Goal: Task Accomplishment & Management: Use online tool/utility

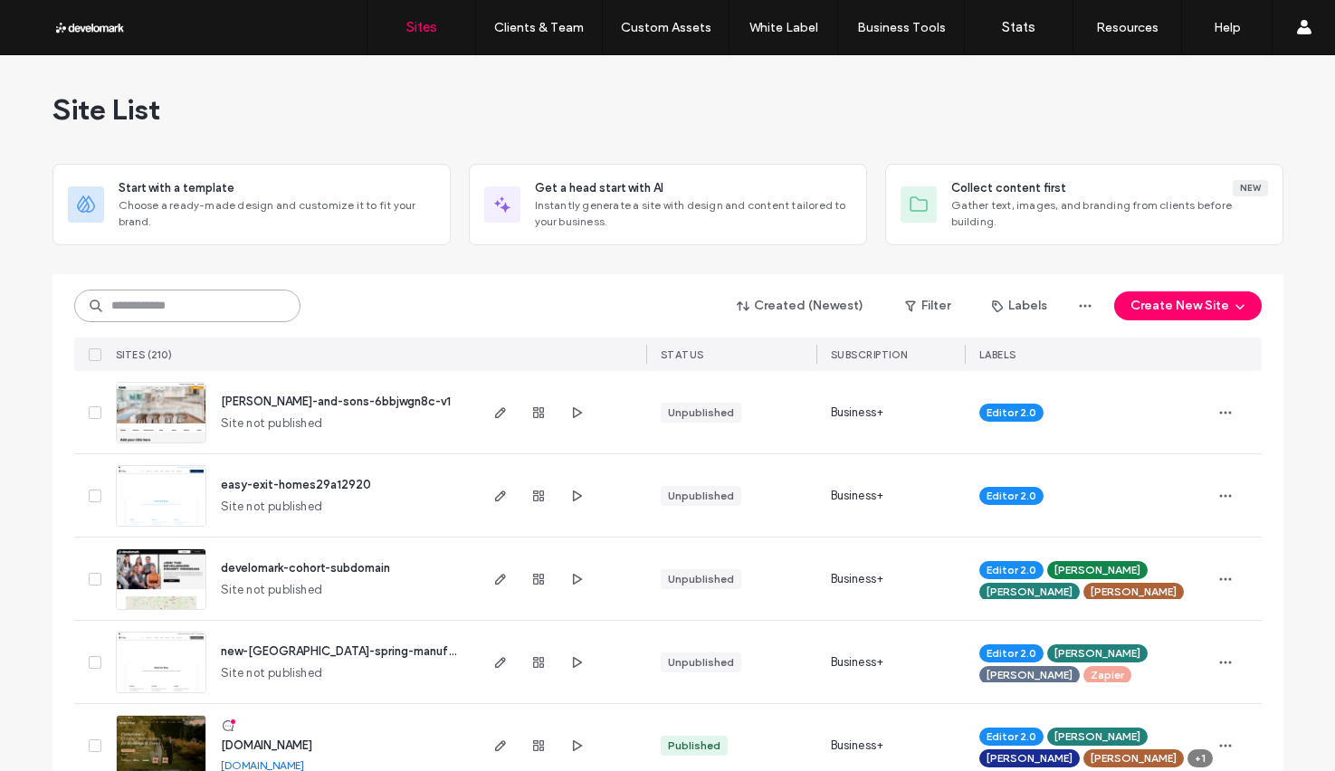
click at [109, 309] on input at bounding box center [187, 306] width 226 height 33
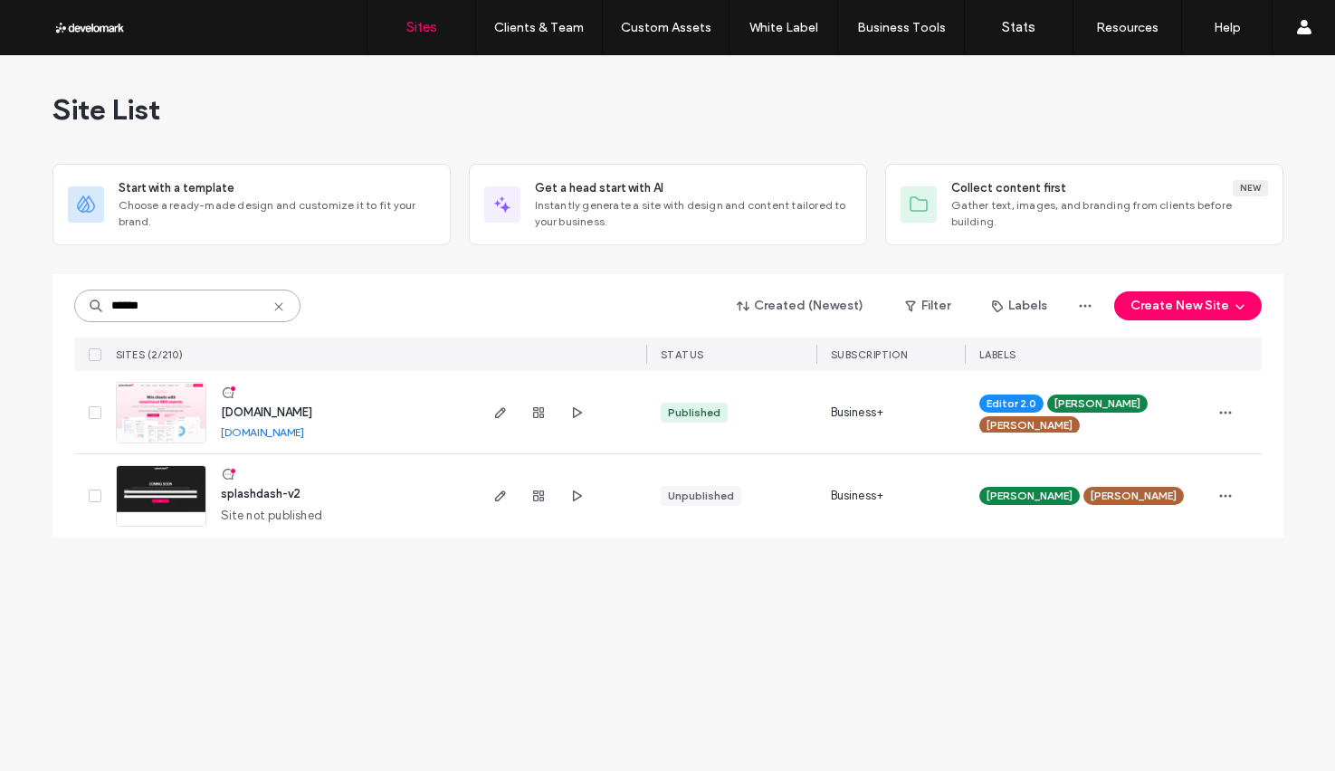
type input "******"
click at [269, 408] on span "[DOMAIN_NAME]" at bounding box center [266, 413] width 91 height 14
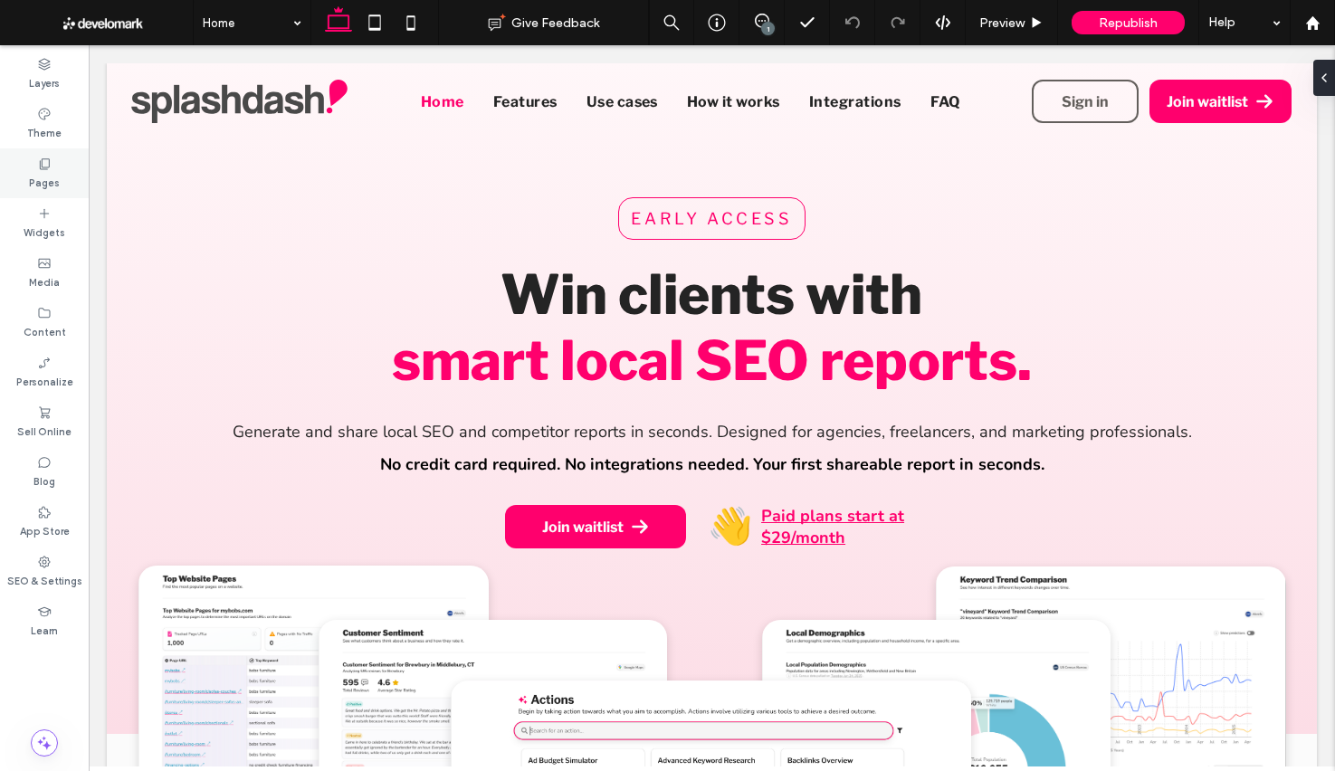
click at [59, 174] on div "Pages" at bounding box center [44, 173] width 89 height 50
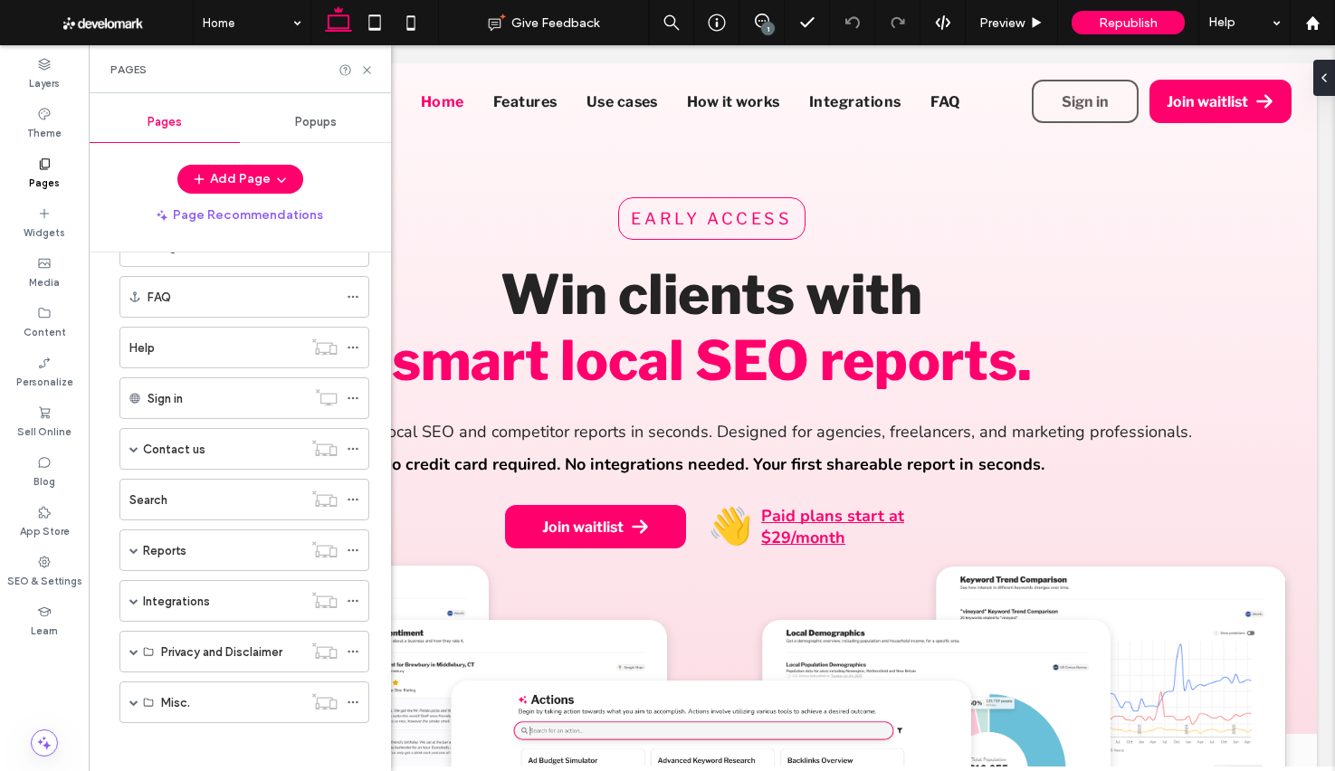
scroll to position [267, 0]
click at [134, 545] on span at bounding box center [133, 543] width 9 height 9
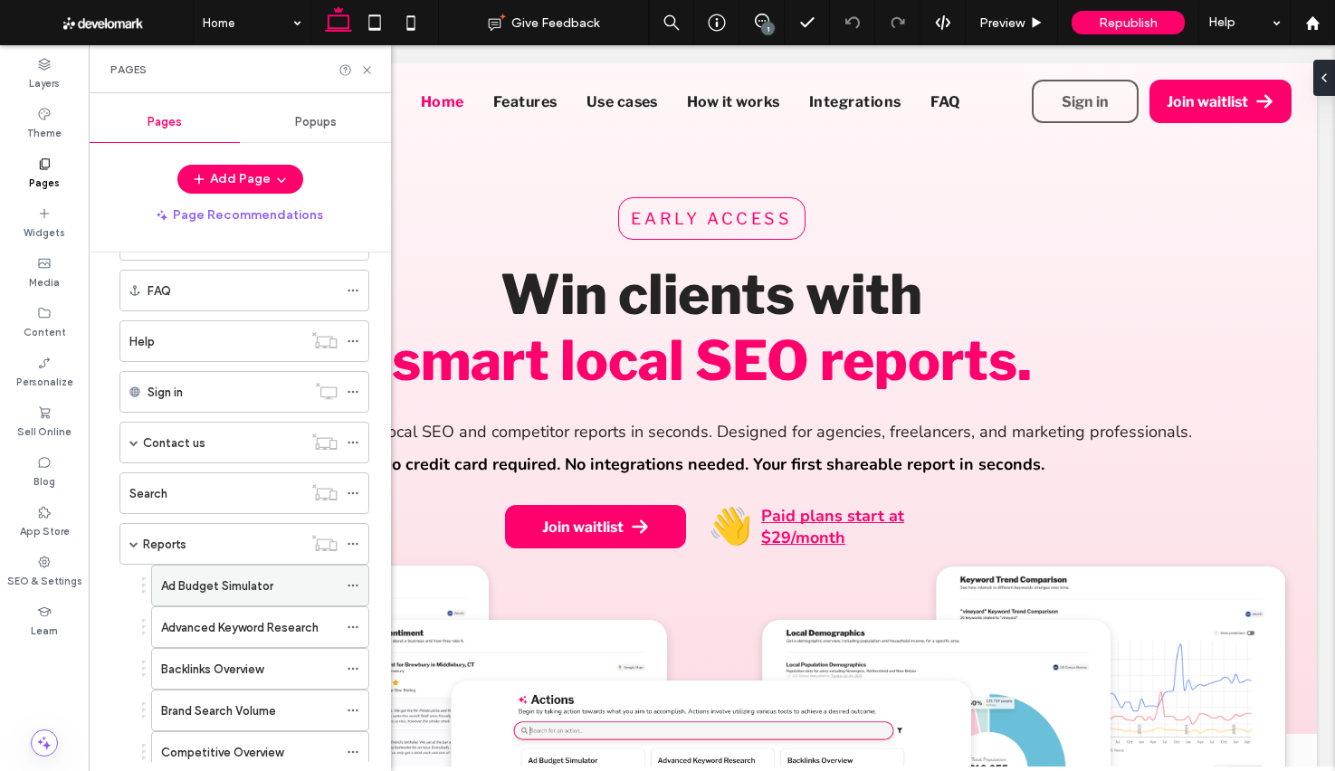
click at [350, 587] on icon at bounding box center [353, 585] width 13 height 13
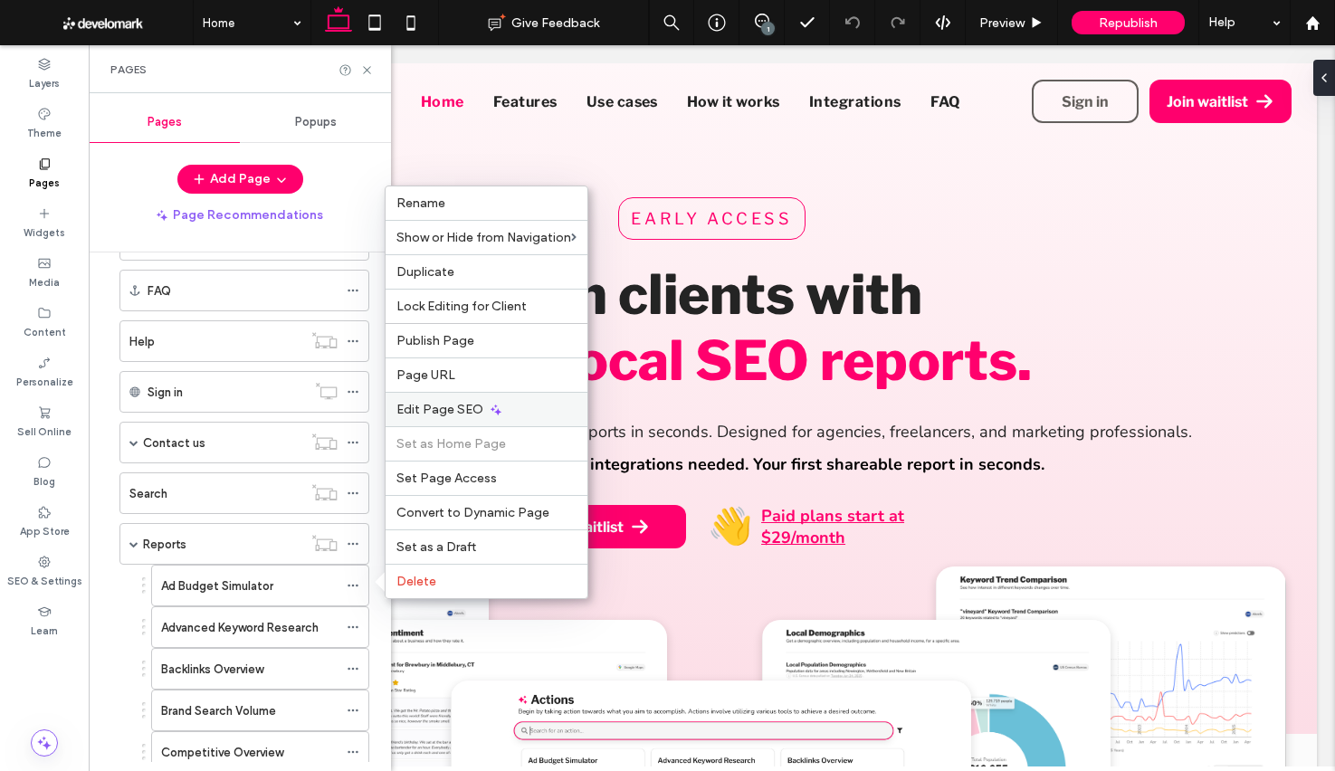
click at [520, 418] on div "Edit Page SEO" at bounding box center [487, 409] width 202 height 34
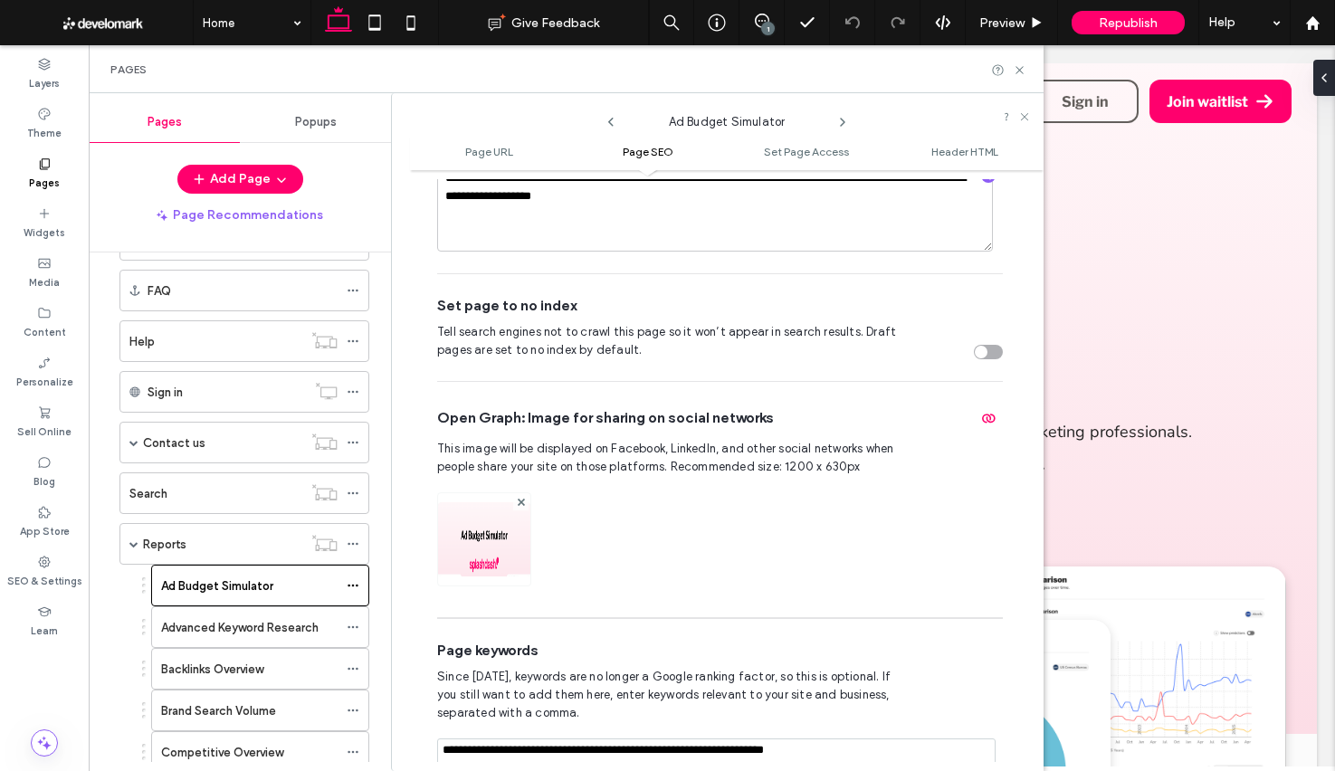
scroll to position [868, 0]
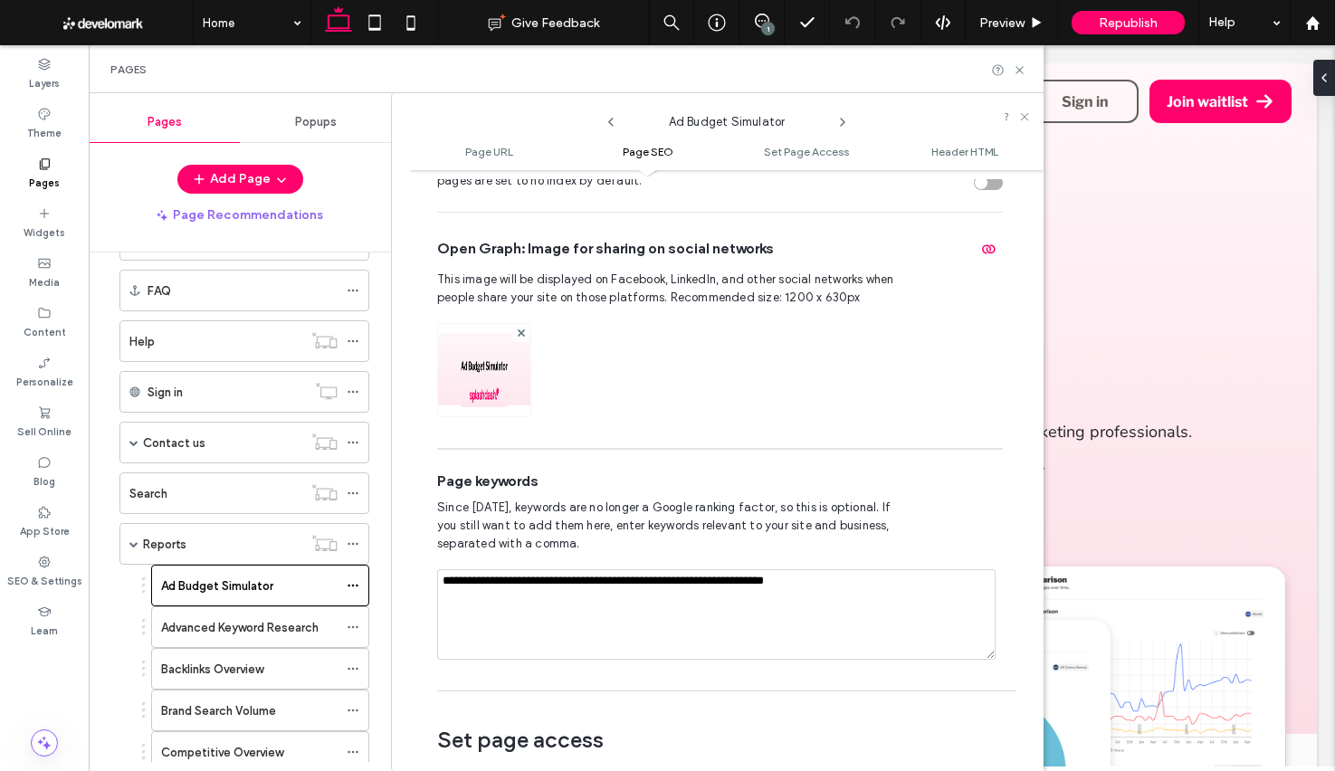
click at [497, 349] on img at bounding box center [484, 394] width 92 height 123
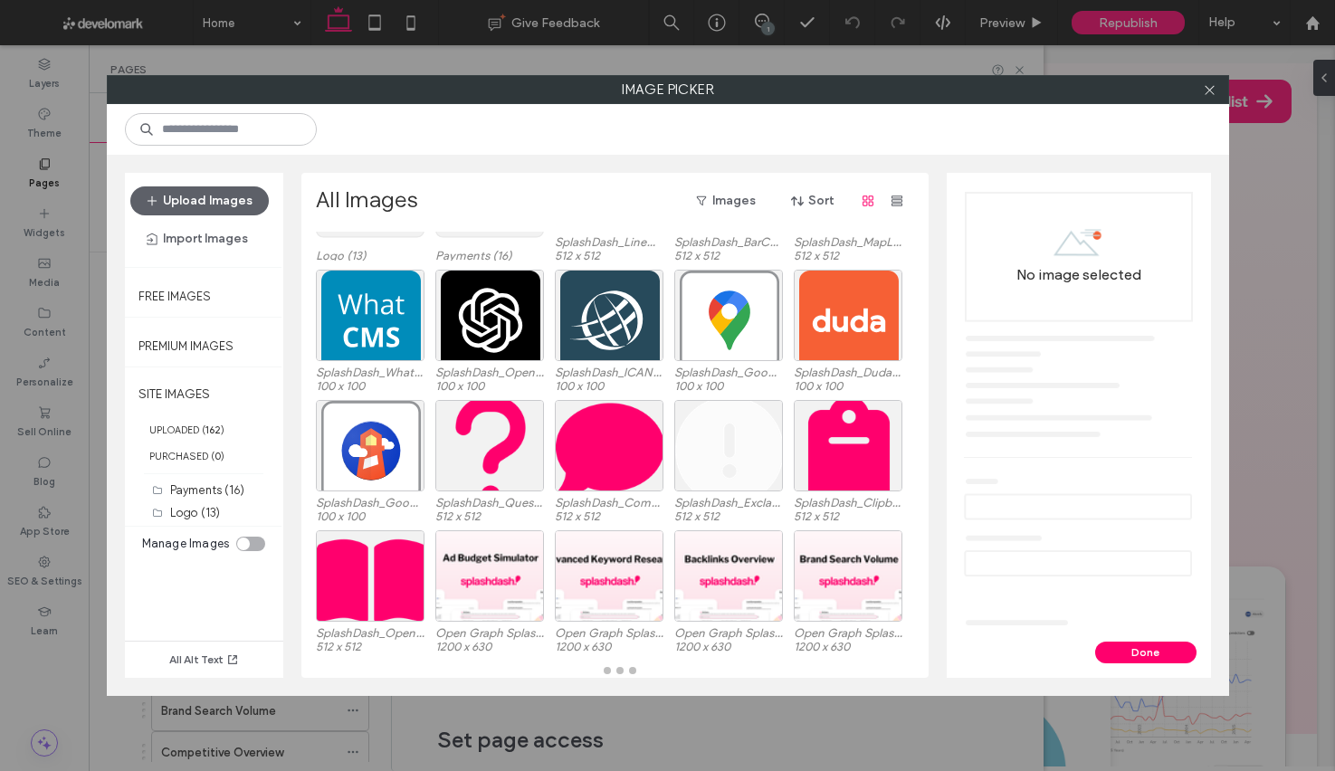
scroll to position [129, 0]
click at [442, 595] on div "Select" at bounding box center [489, 575] width 109 height 91
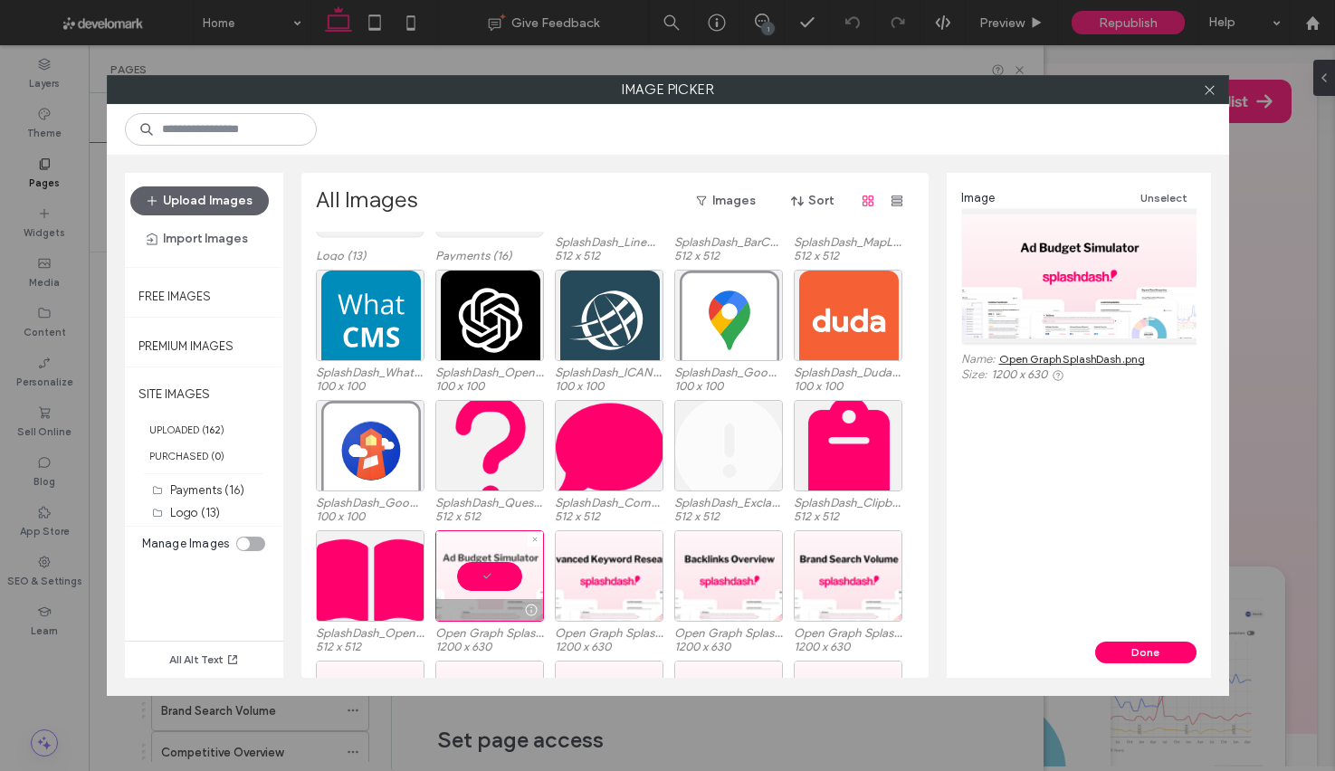
click at [497, 572] on div at bounding box center [489, 575] width 109 height 91
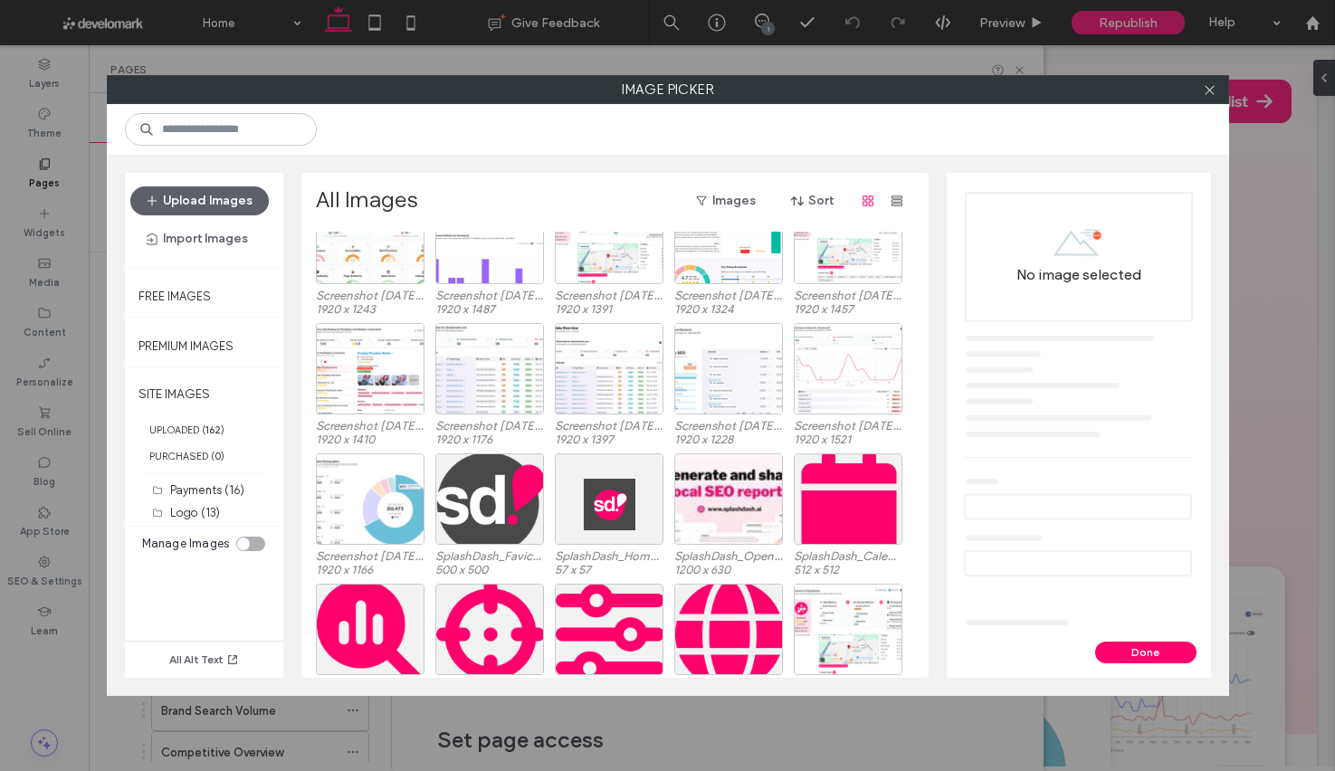
scroll to position [1432, 0]
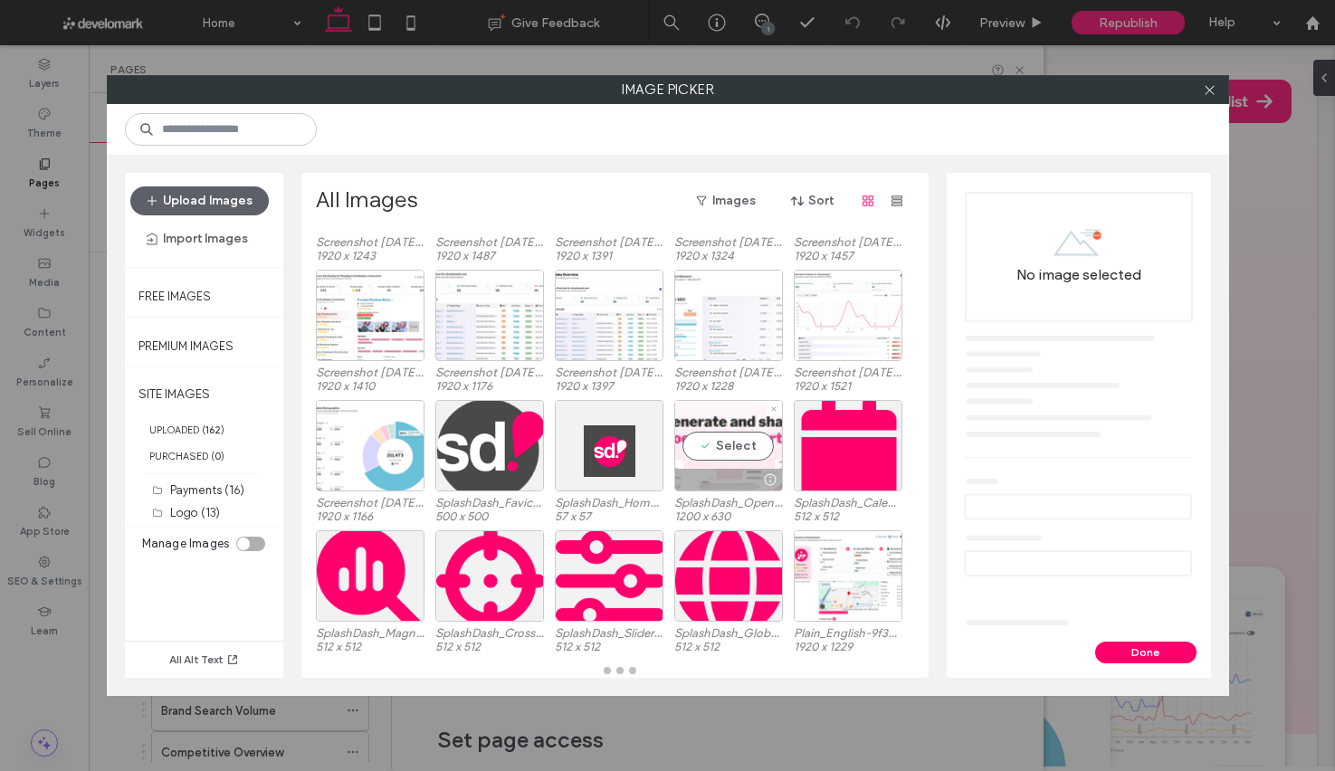
click at [691, 463] on div "Select" at bounding box center [728, 445] width 109 height 91
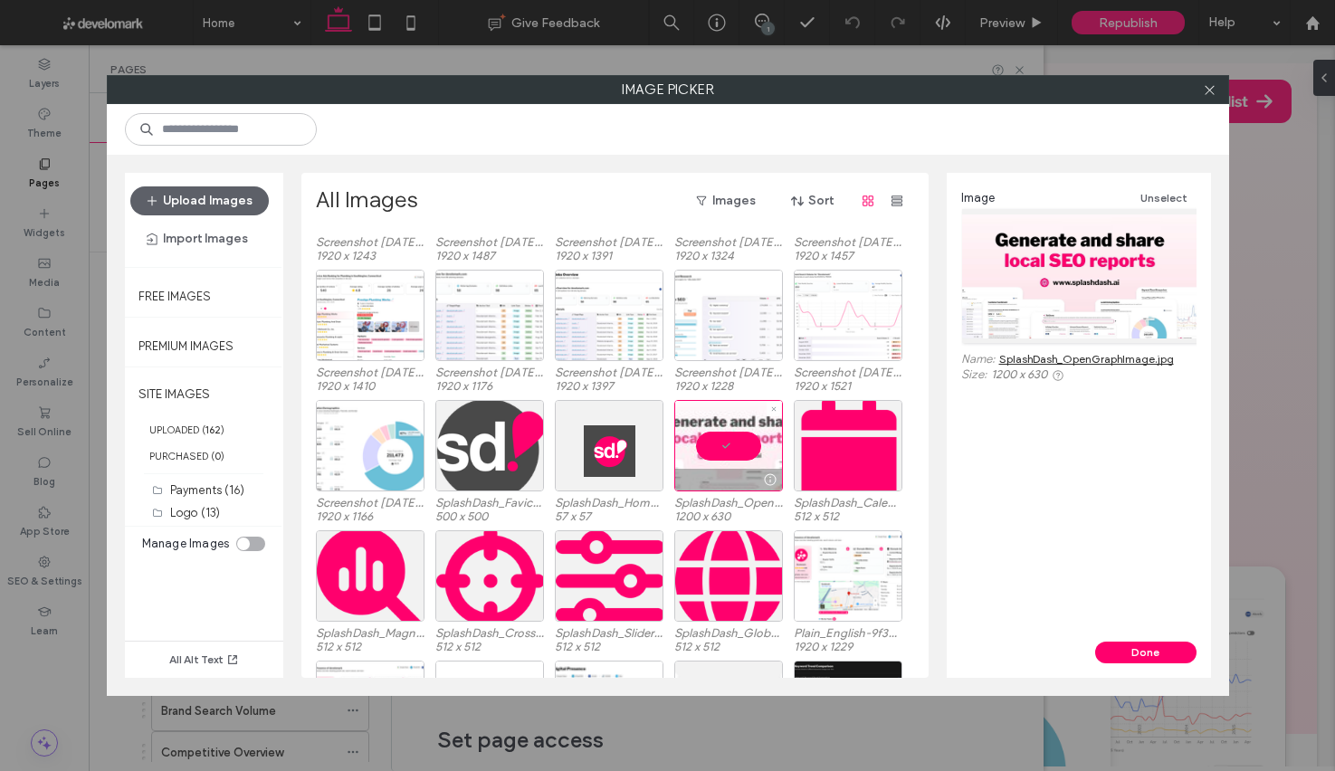
click at [691, 463] on div at bounding box center [728, 445] width 109 height 91
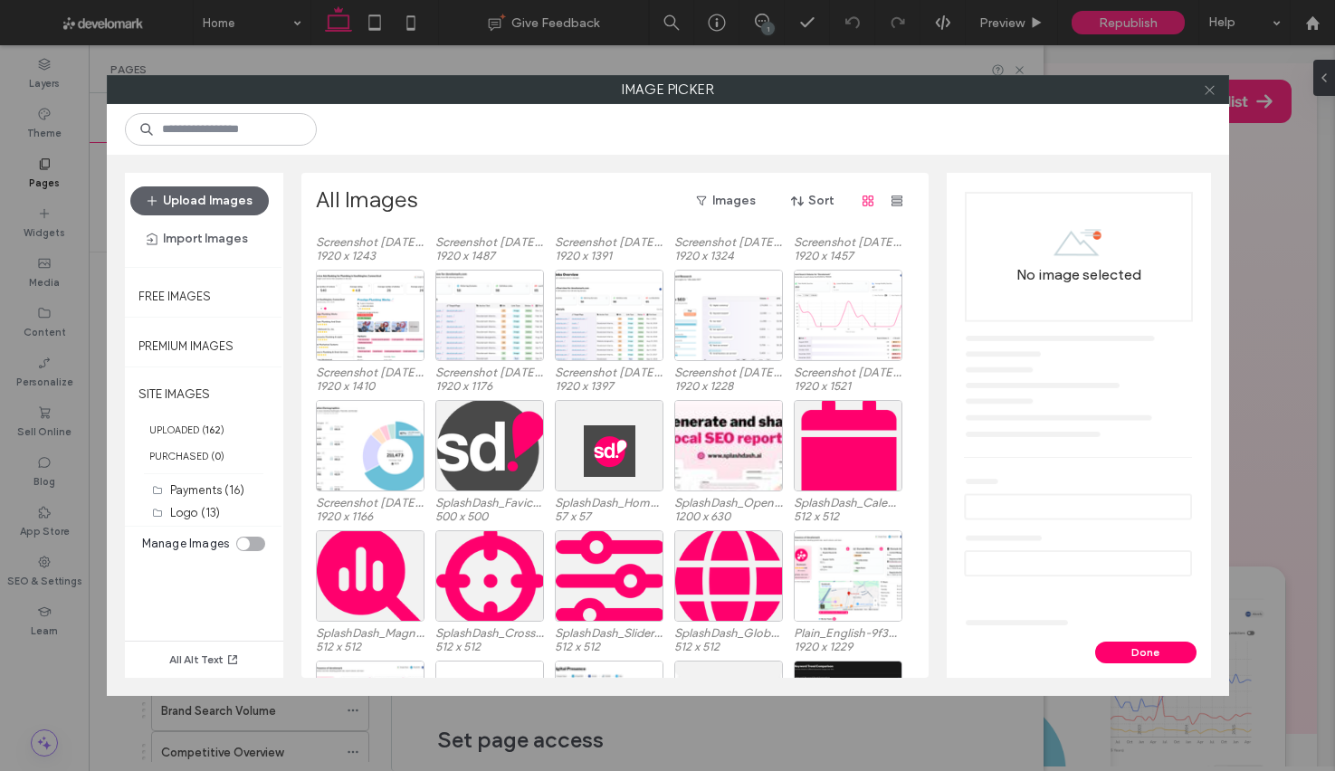
click at [1216, 89] on div at bounding box center [1210, 89] width 27 height 27
click at [1209, 94] on icon at bounding box center [1210, 90] width 14 height 14
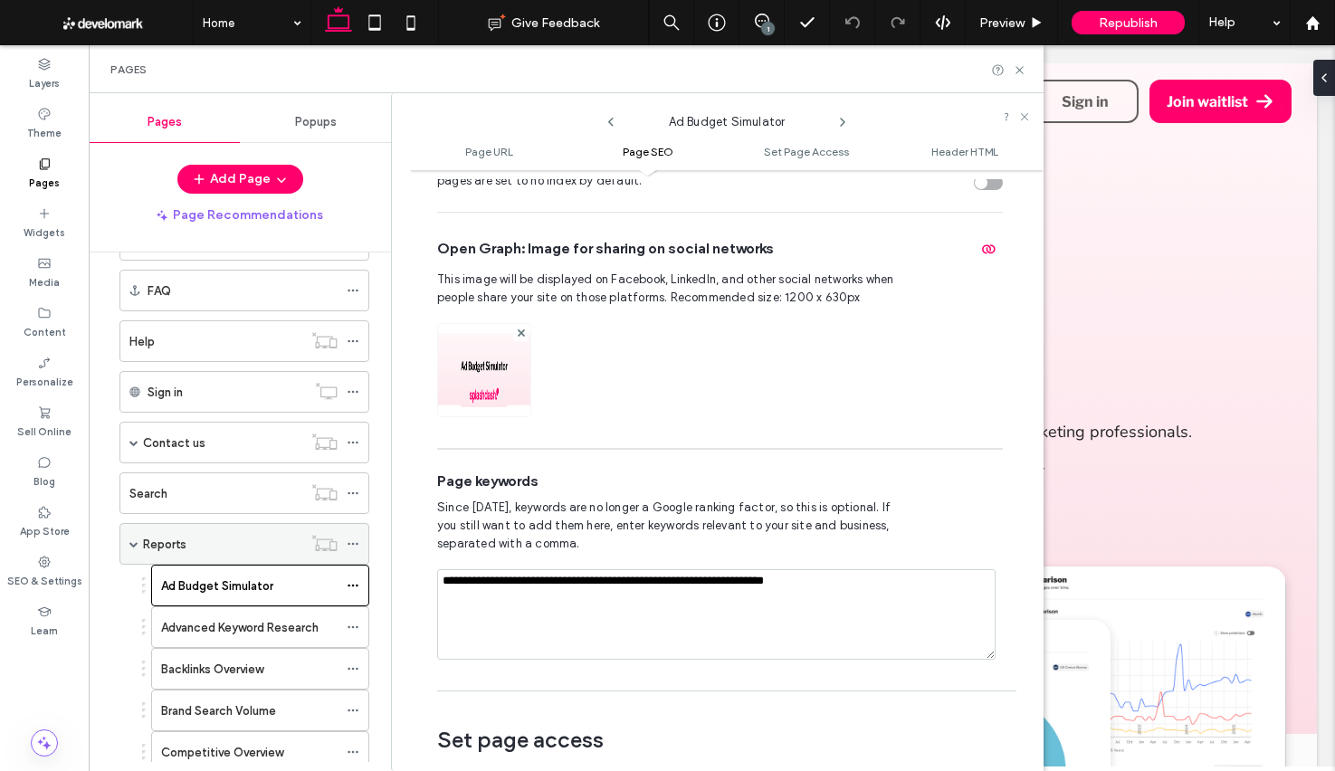
click at [133, 545] on span at bounding box center [133, 543] width 9 height 9
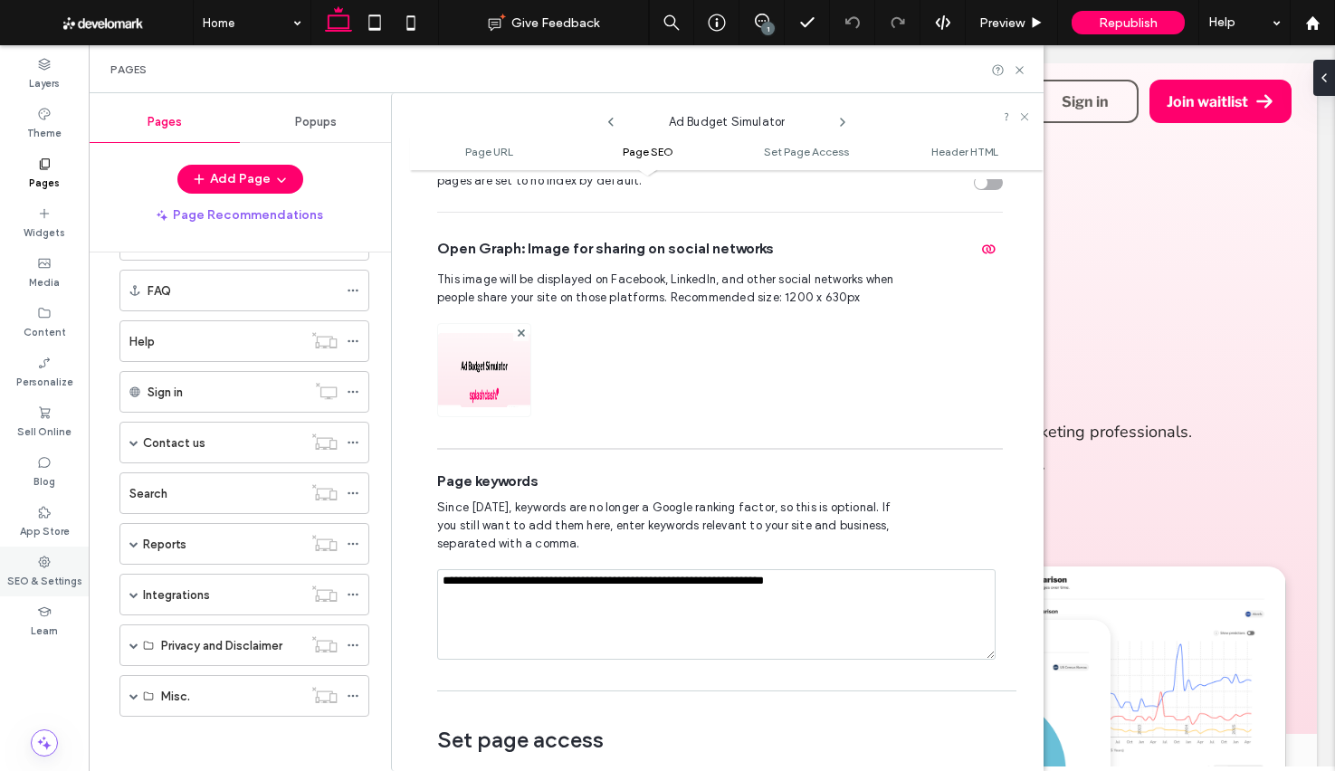
click at [43, 585] on label "SEO & Settings" at bounding box center [44, 579] width 75 height 20
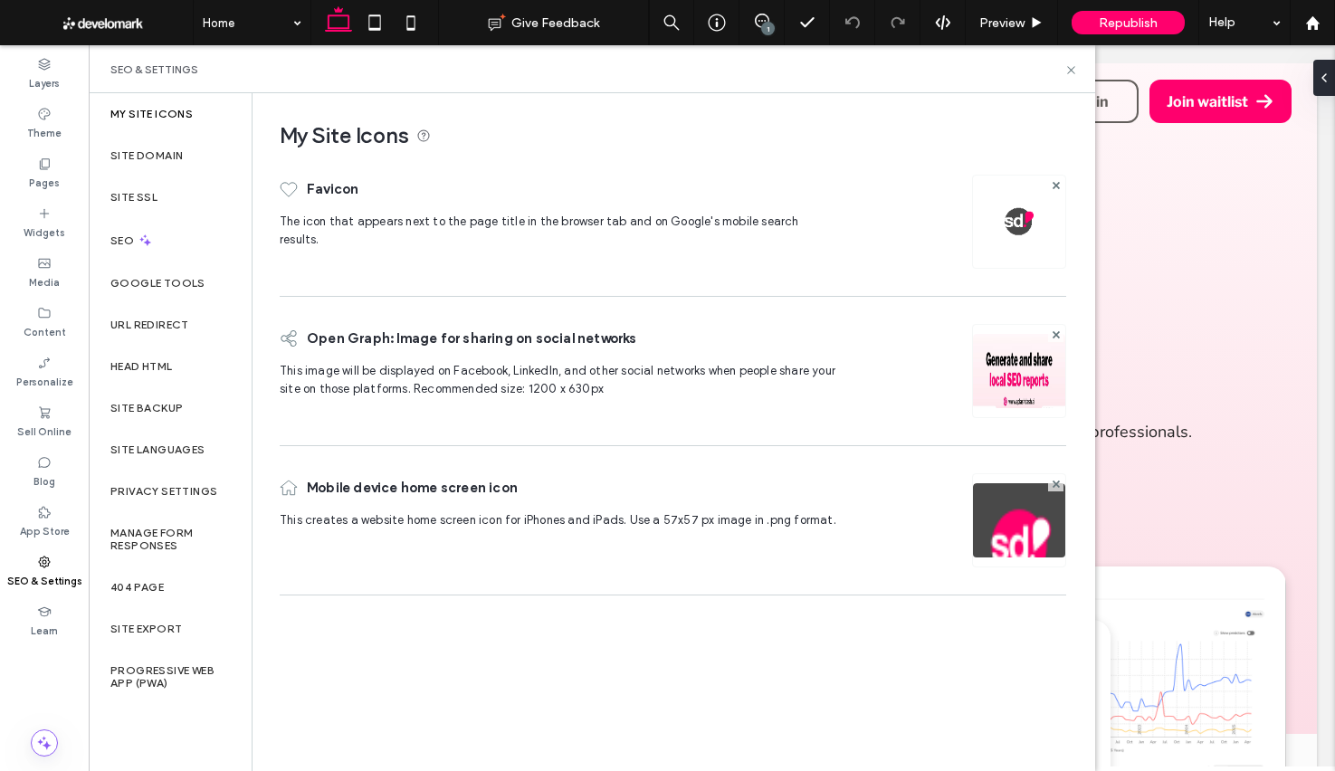
click at [990, 380] on img at bounding box center [1019, 395] width 92 height 123
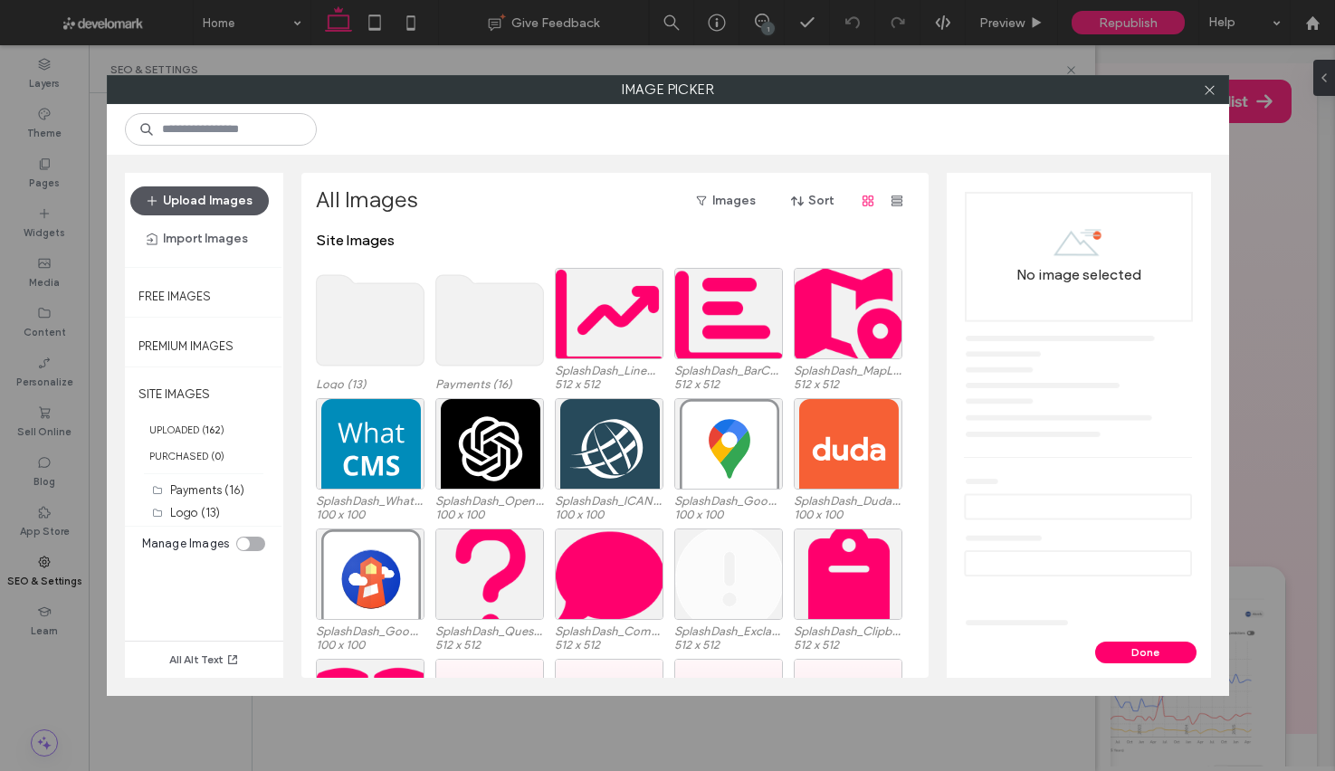
click at [253, 194] on button "Upload Images" at bounding box center [199, 200] width 138 height 29
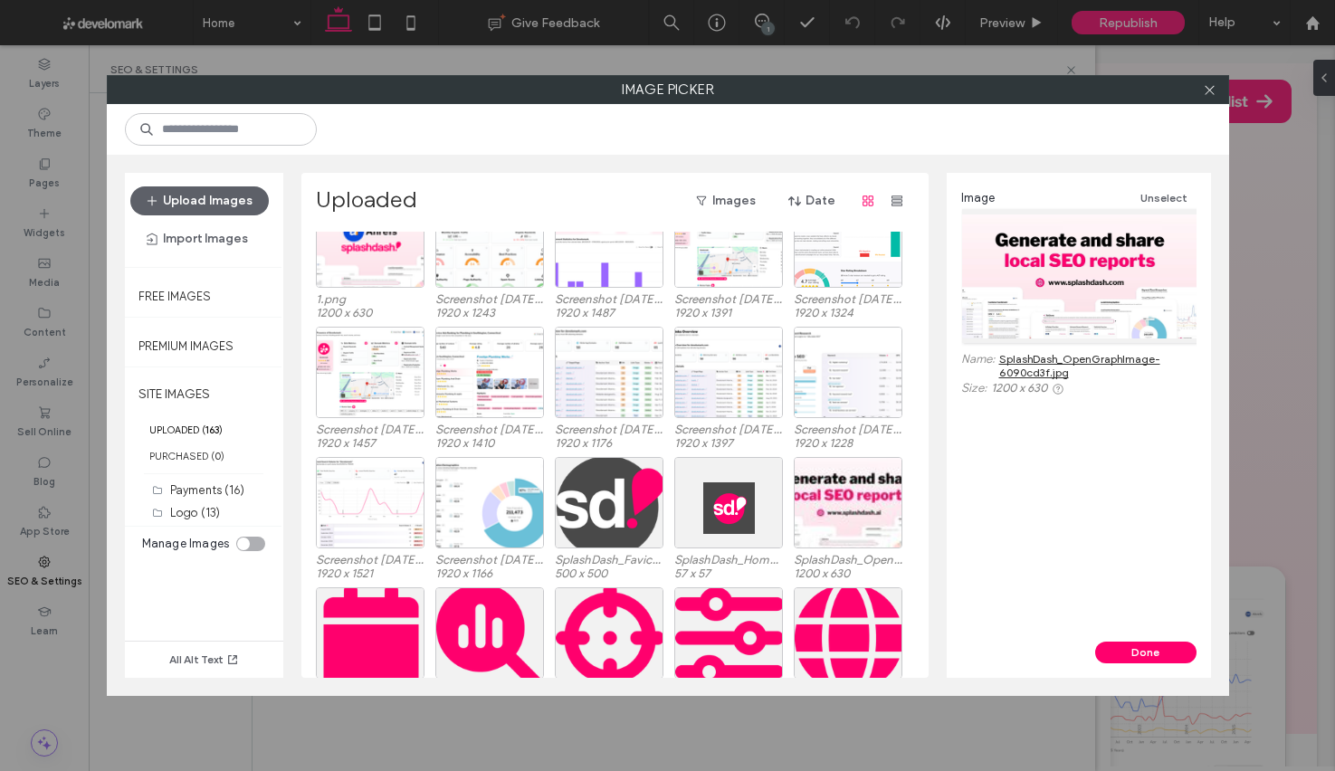
scroll to position [1477, 0]
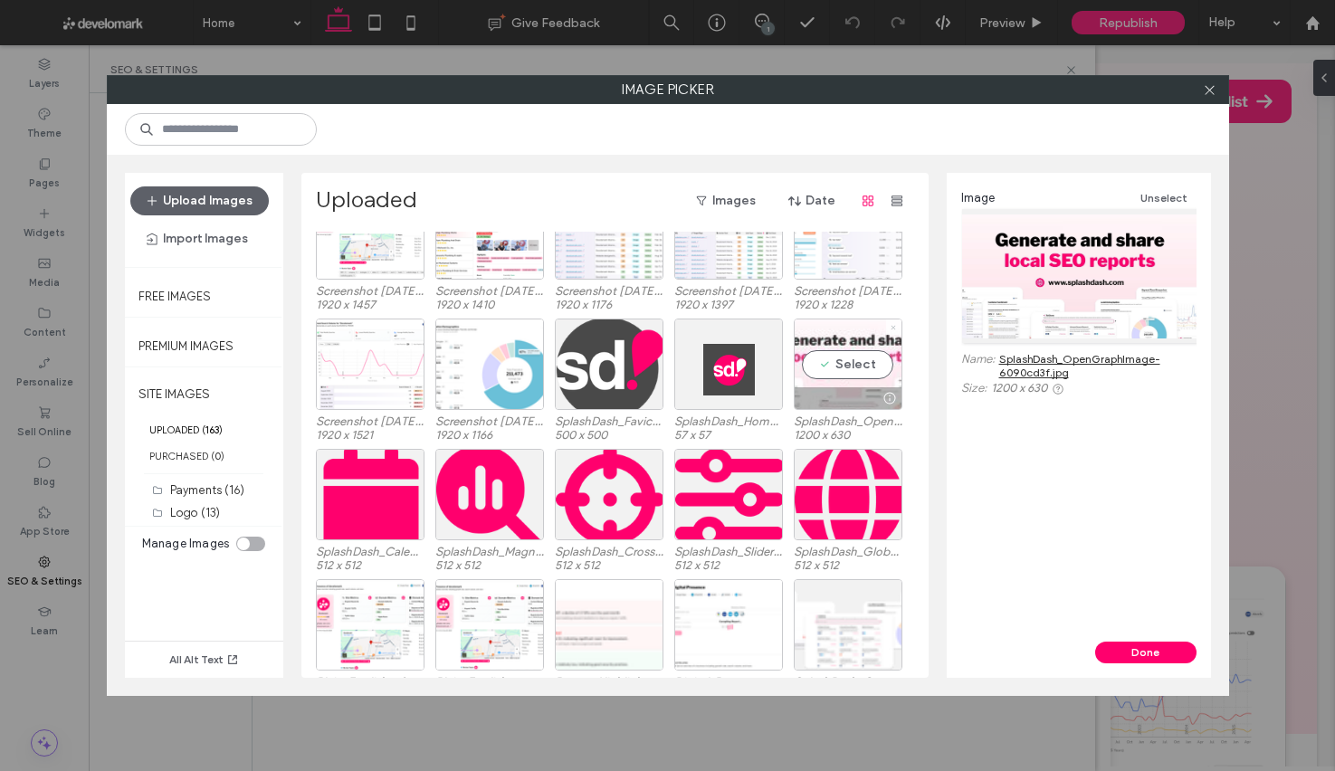
click at [894, 329] on icon at bounding box center [893, 327] width 7 height 7
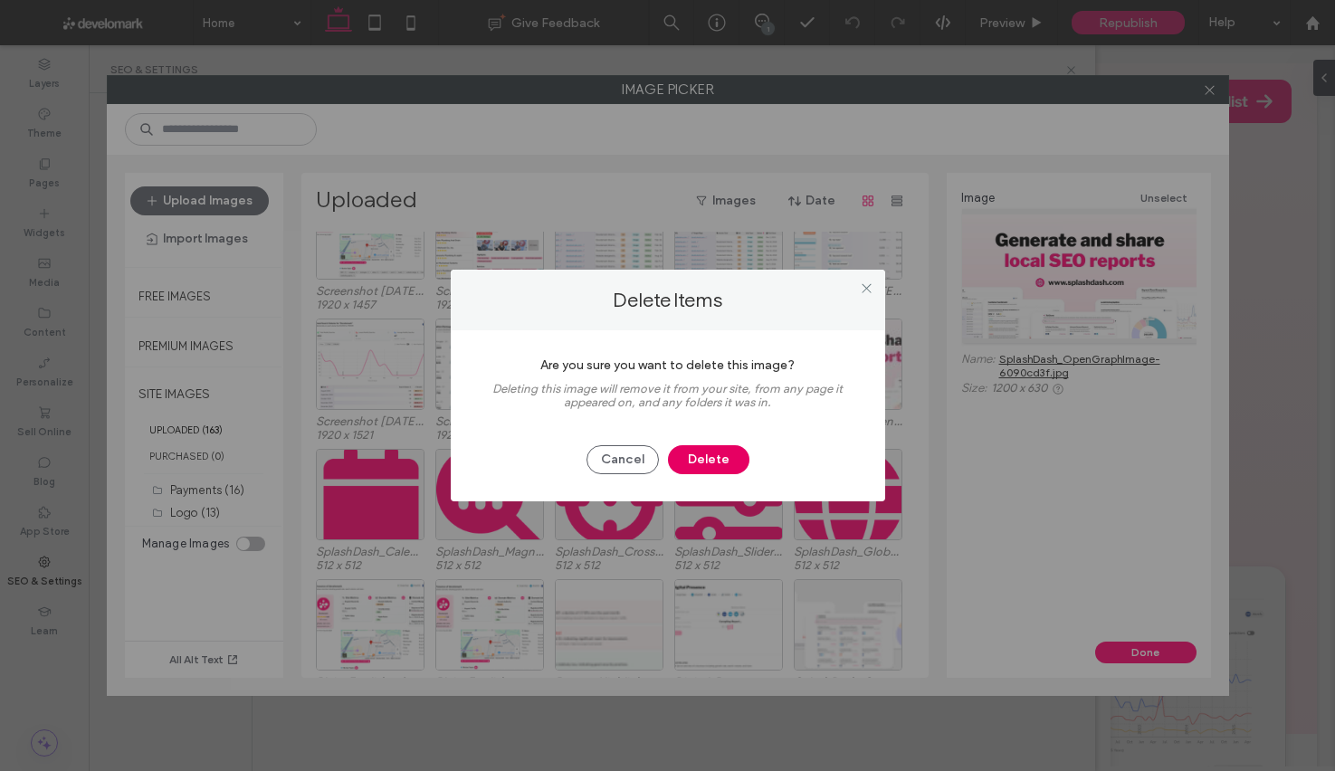
click at [709, 463] on button "Delete" at bounding box center [708, 459] width 81 height 29
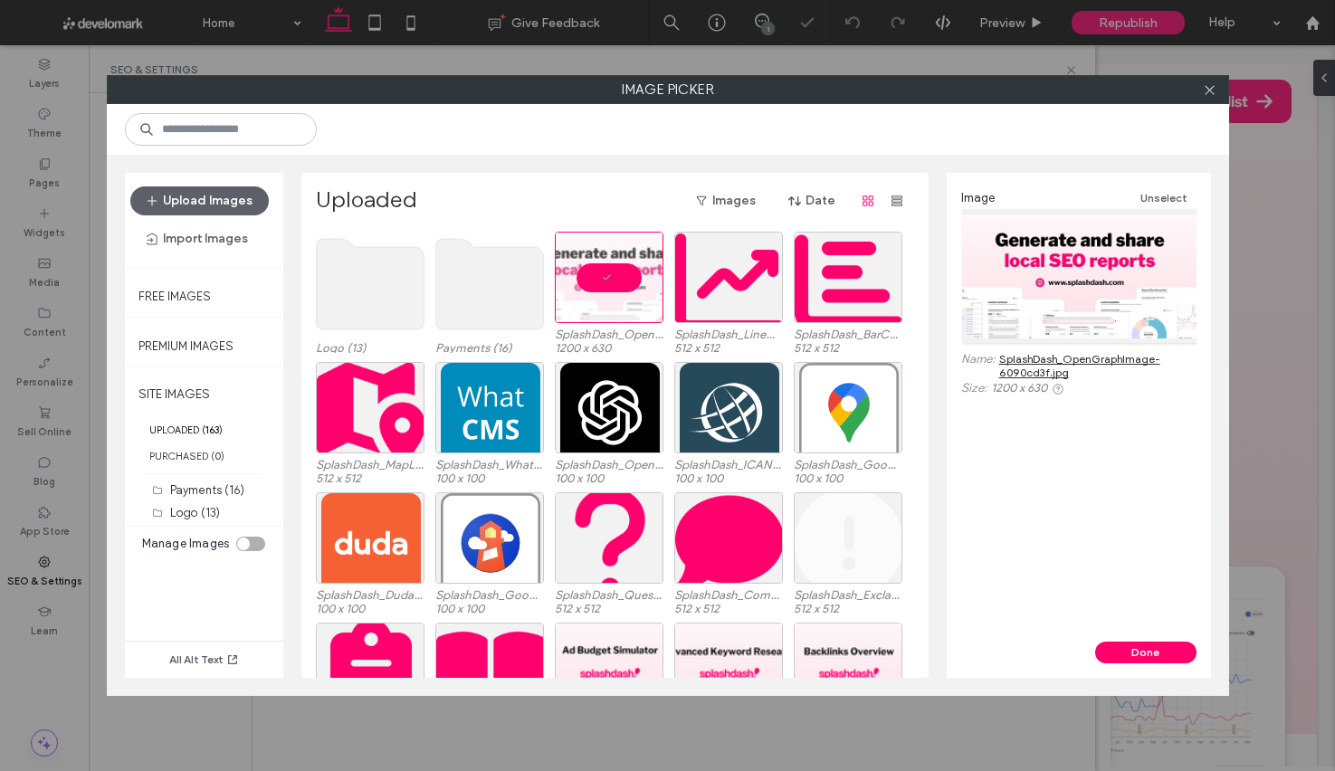
click at [1199, 655] on div "Done" at bounding box center [1079, 653] width 264 height 22
click at [1137, 643] on button "Done" at bounding box center [1145, 653] width 101 height 22
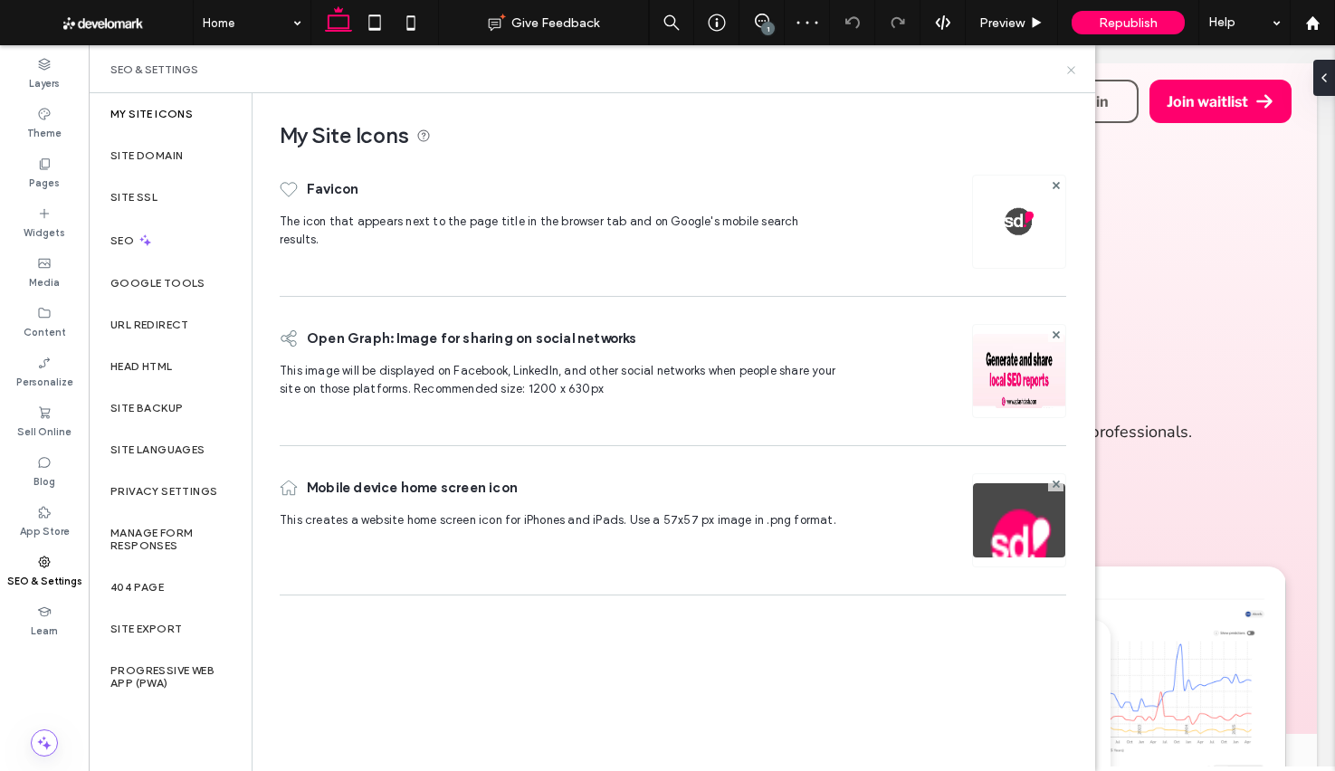
click at [1067, 73] on icon at bounding box center [1071, 70] width 14 height 14
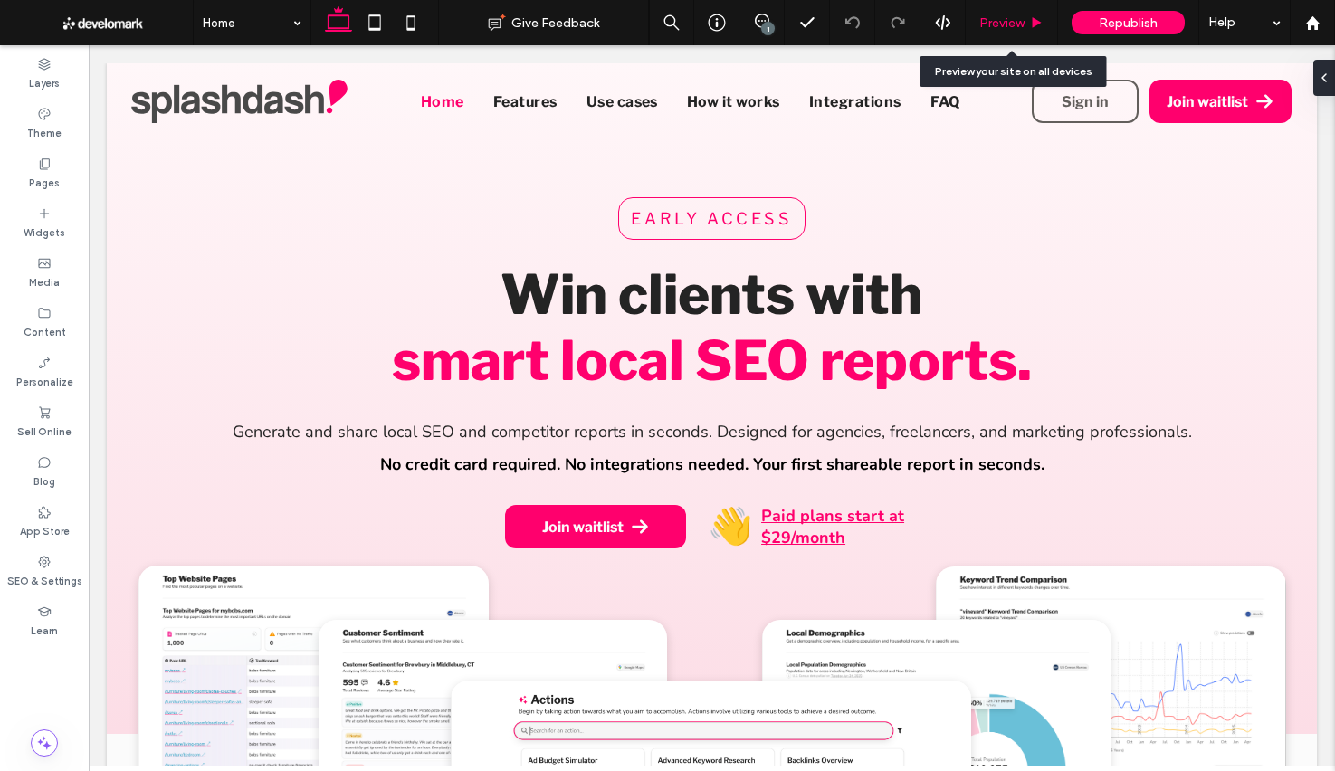
click at [1008, 15] on span "Preview" at bounding box center [1001, 22] width 45 height 15
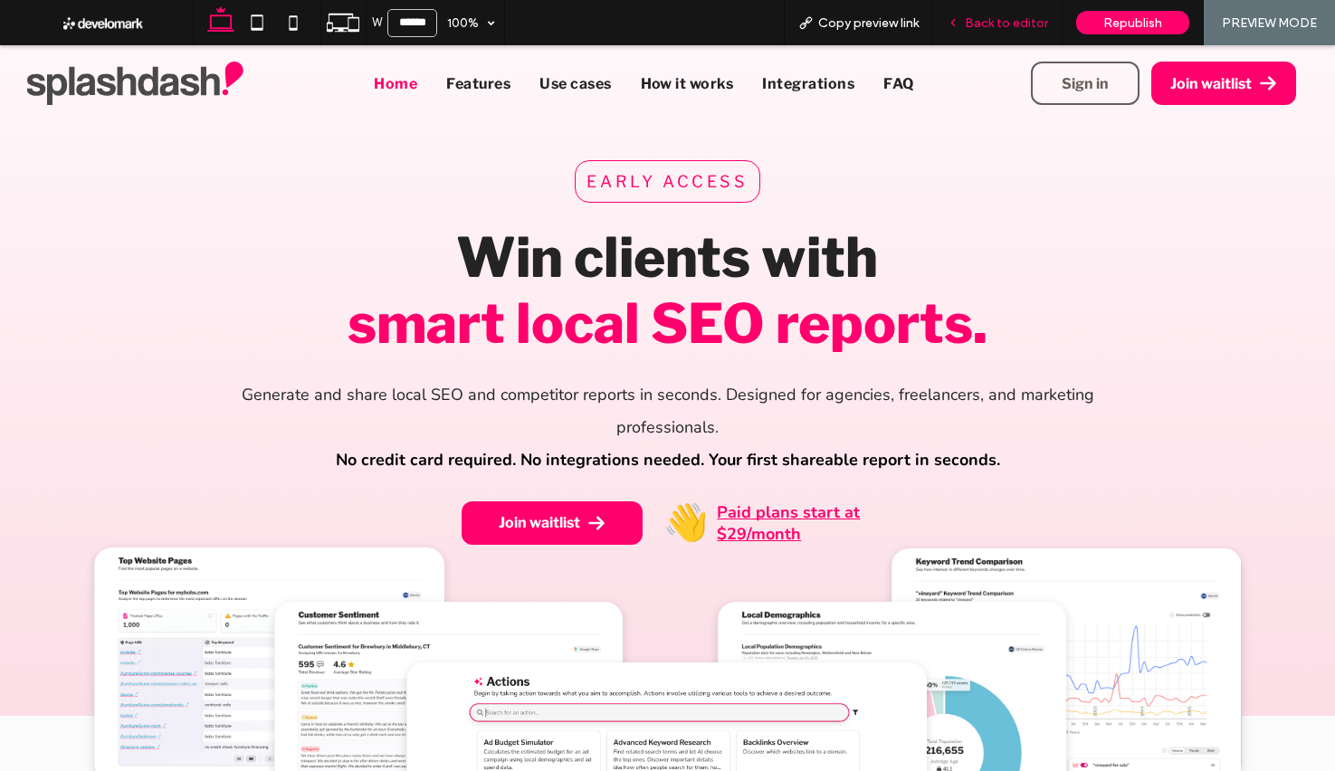
click at [1008, 15] on span "Back to editor" at bounding box center [1006, 22] width 83 height 15
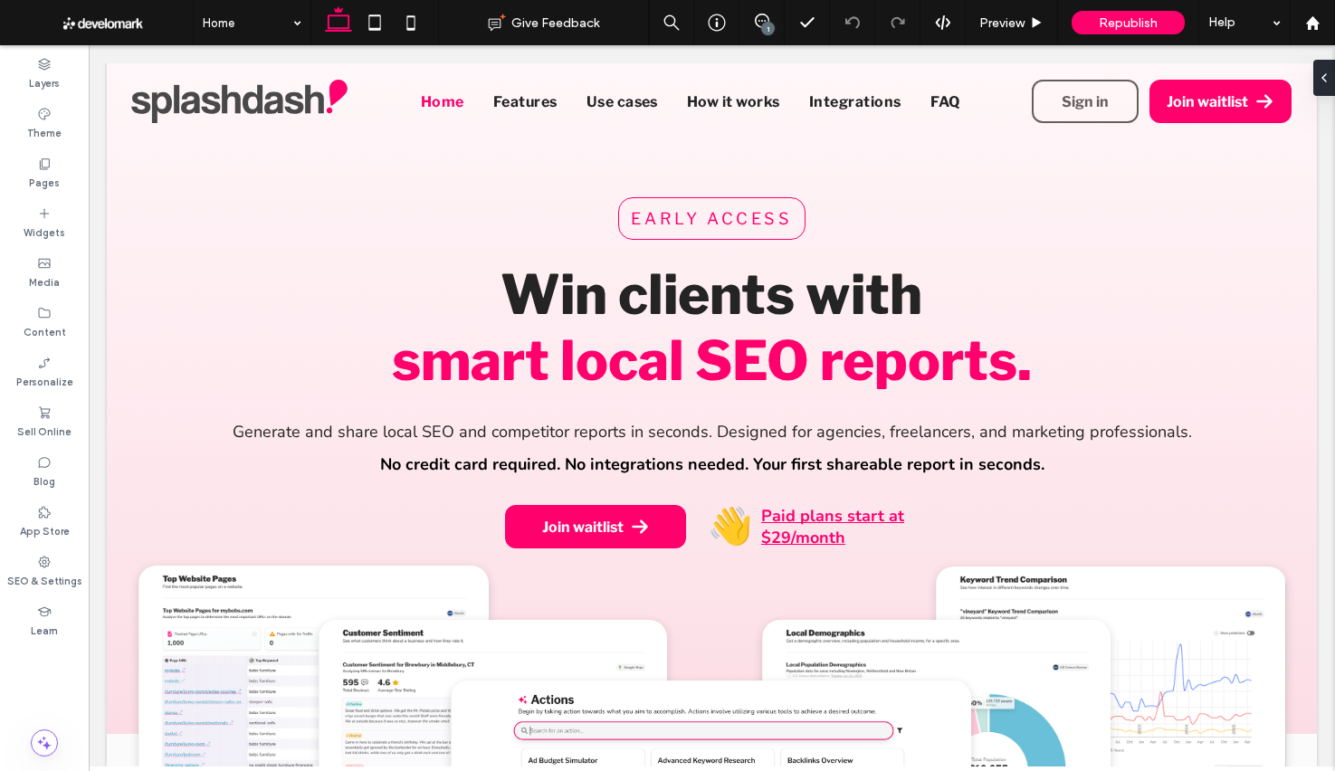
click at [768, 25] on div "1" at bounding box center [768, 29] width 14 height 14
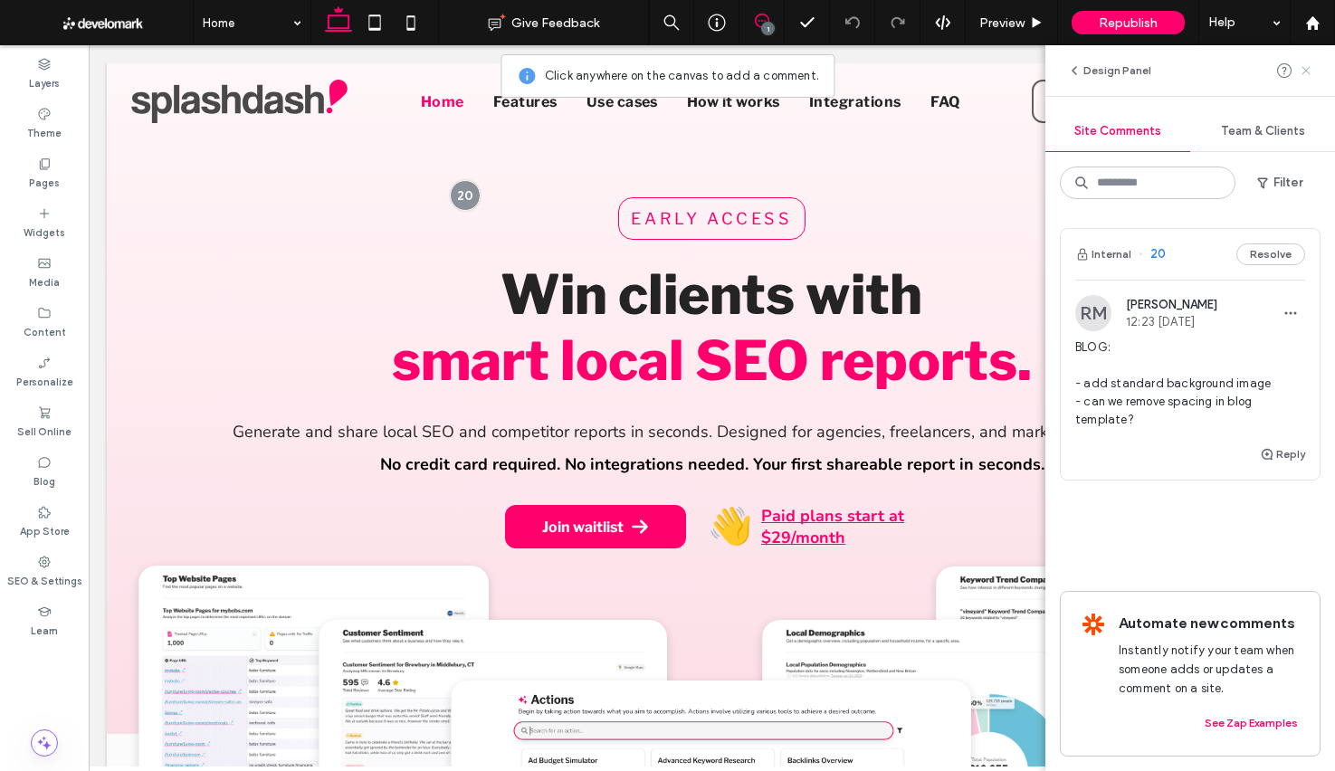
click at [1309, 72] on icon at bounding box center [1306, 70] width 14 height 14
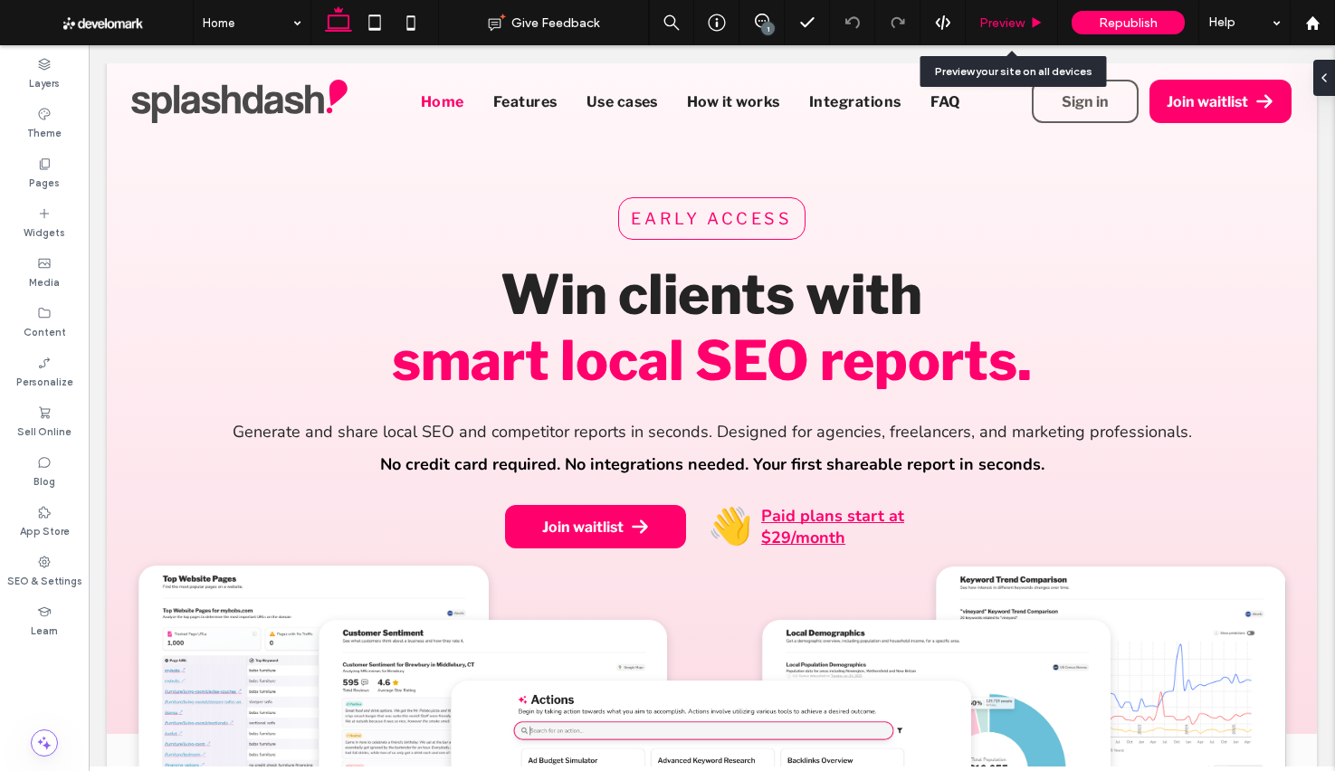
click at [1023, 31] on div "Preview" at bounding box center [1012, 22] width 92 height 45
click at [1010, 29] on span "Preview" at bounding box center [1001, 22] width 45 height 15
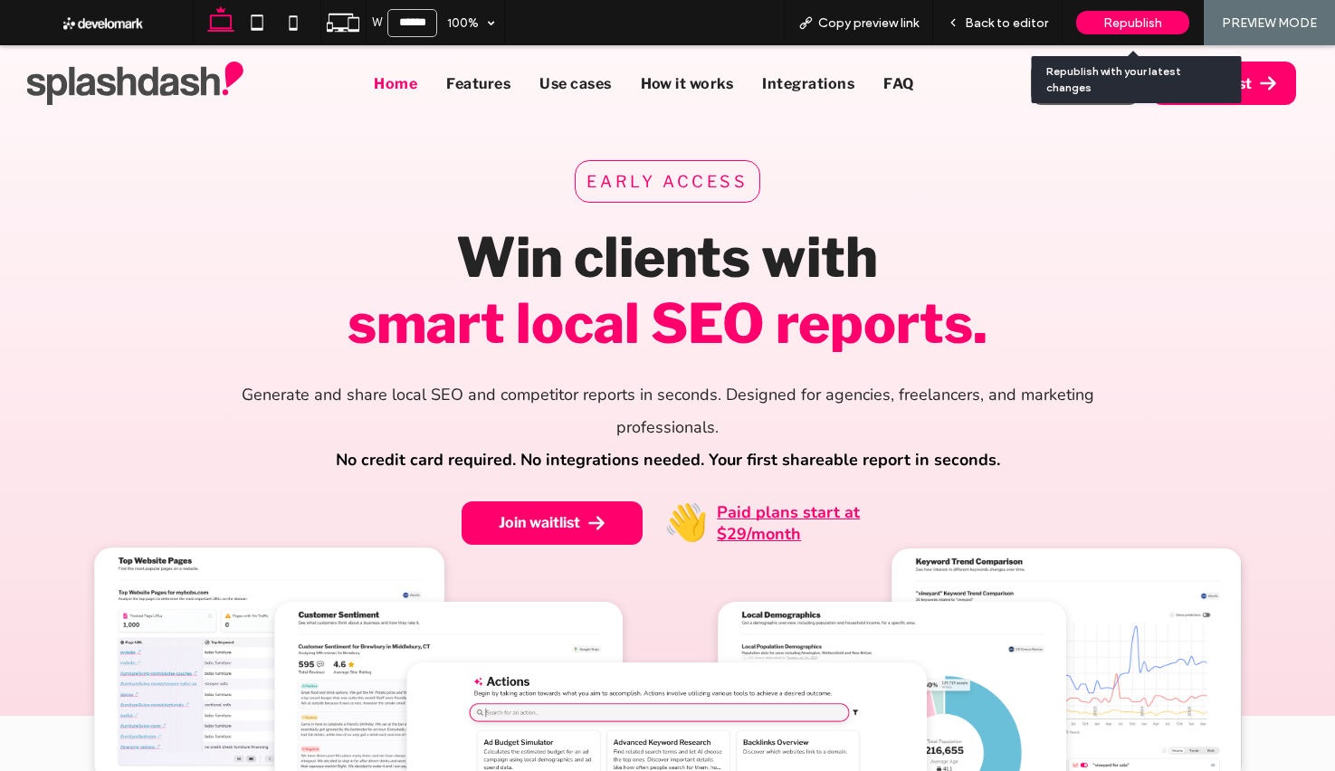
click at [1148, 28] on span "Republish" at bounding box center [1132, 22] width 59 height 15
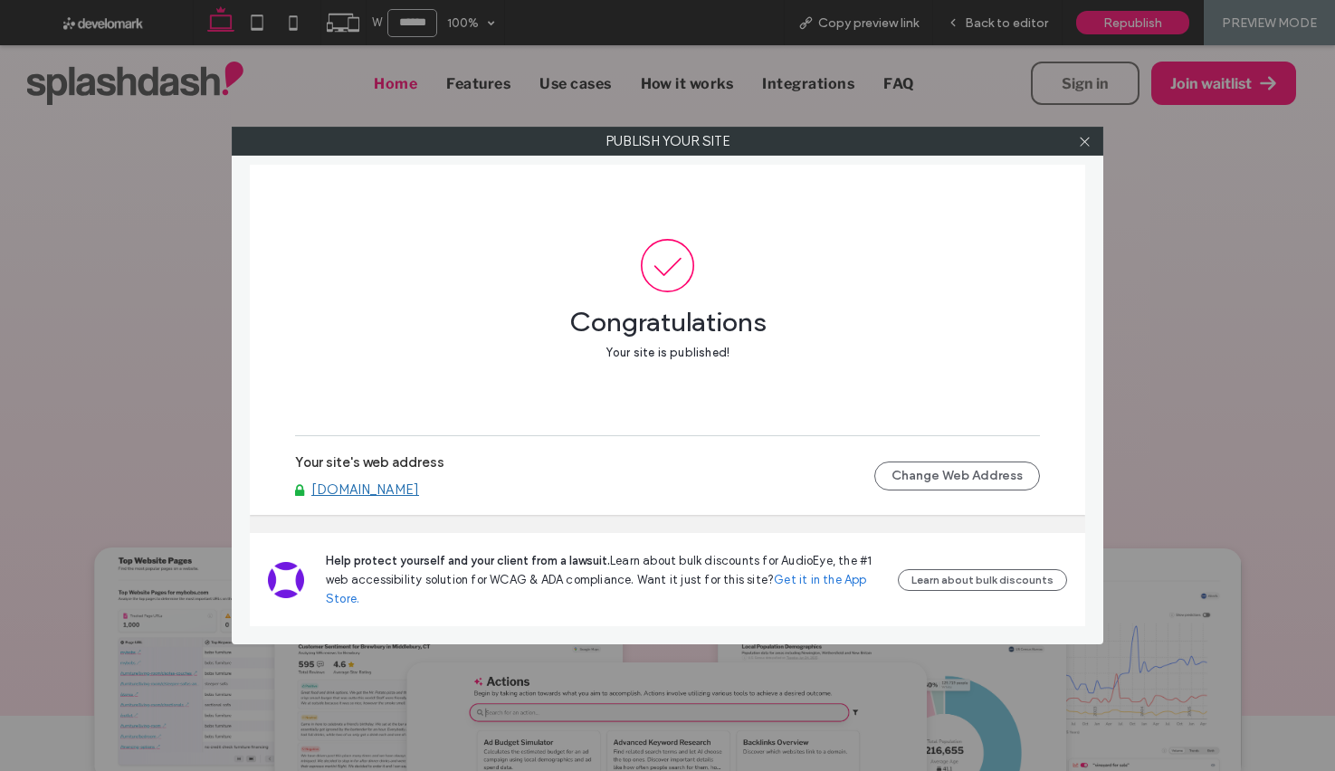
click at [426, 497] on div "Your site's web address [DOMAIN_NAME] Change Web Address" at bounding box center [667, 476] width 745 height 58
click at [419, 493] on link "[DOMAIN_NAME]" at bounding box center [365, 490] width 108 height 16
click at [1083, 145] on icon at bounding box center [1085, 142] width 14 height 14
